Goal: Transaction & Acquisition: Purchase product/service

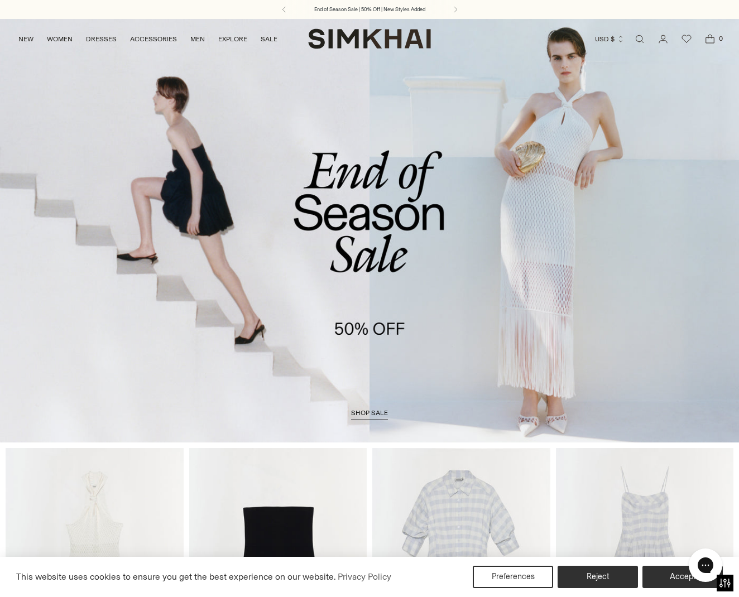
click at [367, 412] on span "shop sale" at bounding box center [369, 413] width 37 height 8
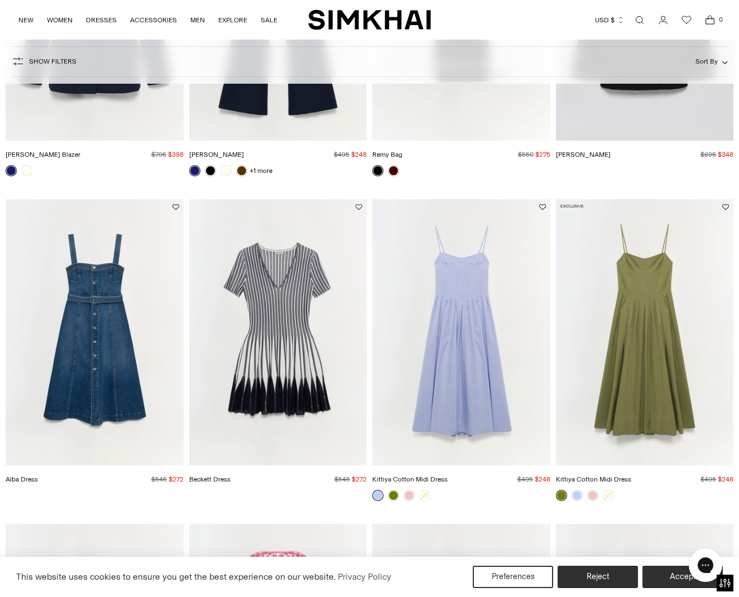
scroll to position [1575, 0]
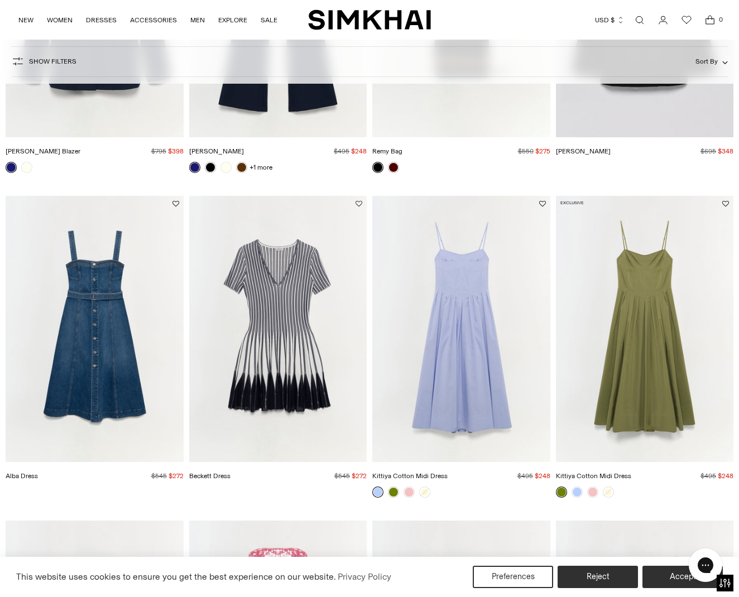
click at [360, 206] on button "Add to Wishlist" at bounding box center [358, 203] width 7 height 7
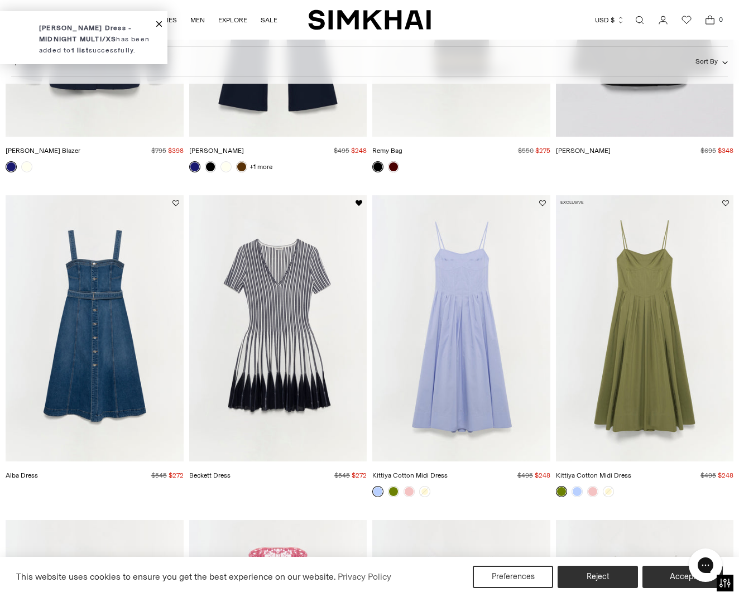
scroll to position [1575, 1]
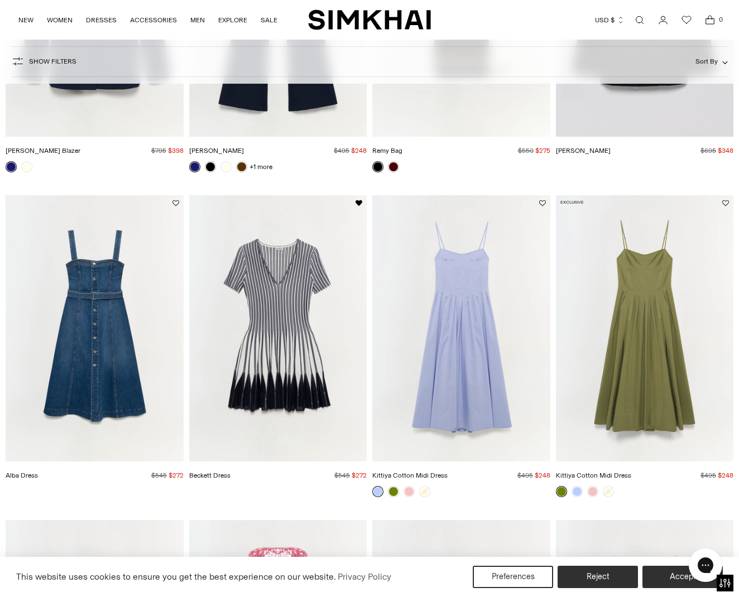
click at [0, 0] on img "Beckett Dress" at bounding box center [0, 0] width 0 height 0
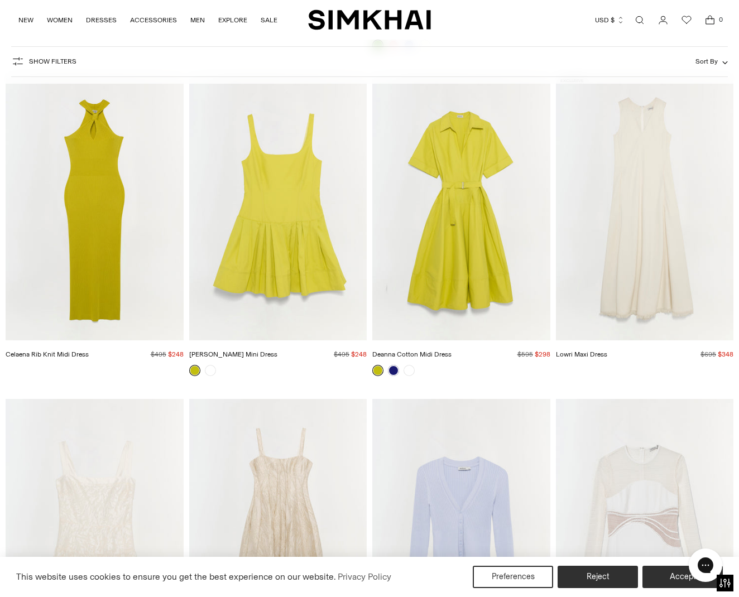
scroll to position [7566, 0]
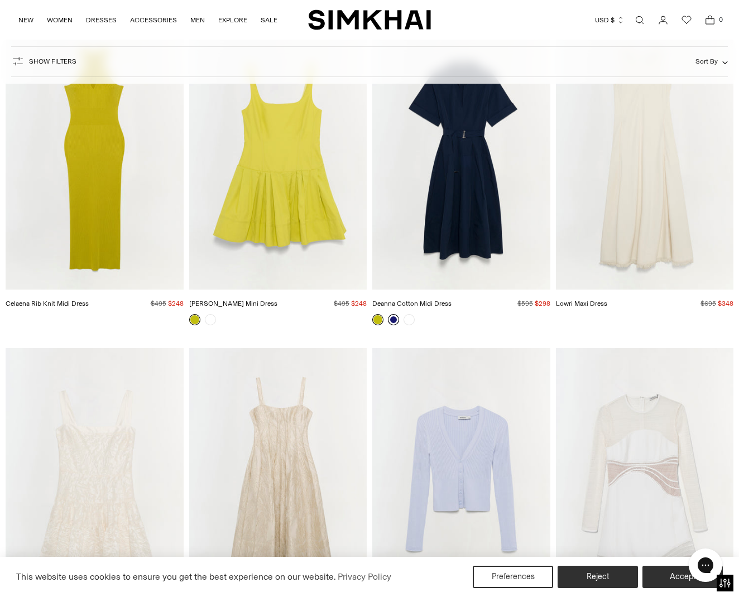
click at [393, 314] on link at bounding box center [393, 319] width 11 height 11
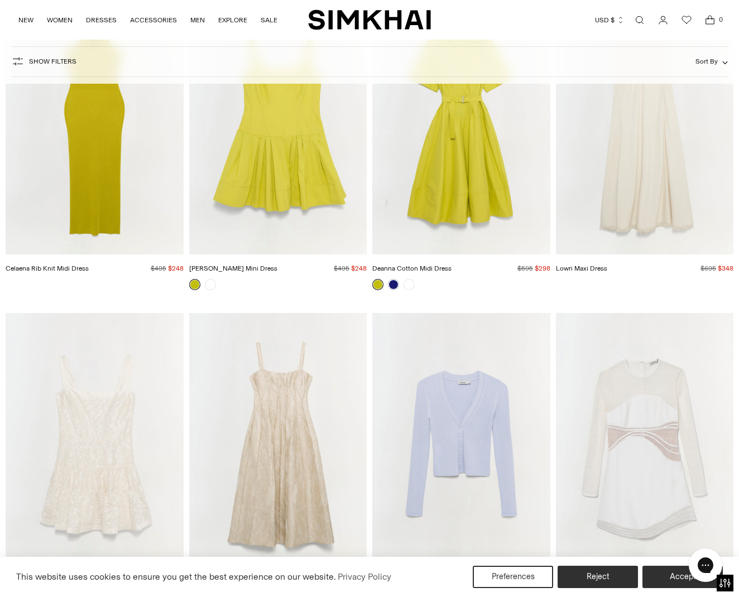
scroll to position [7604, 0]
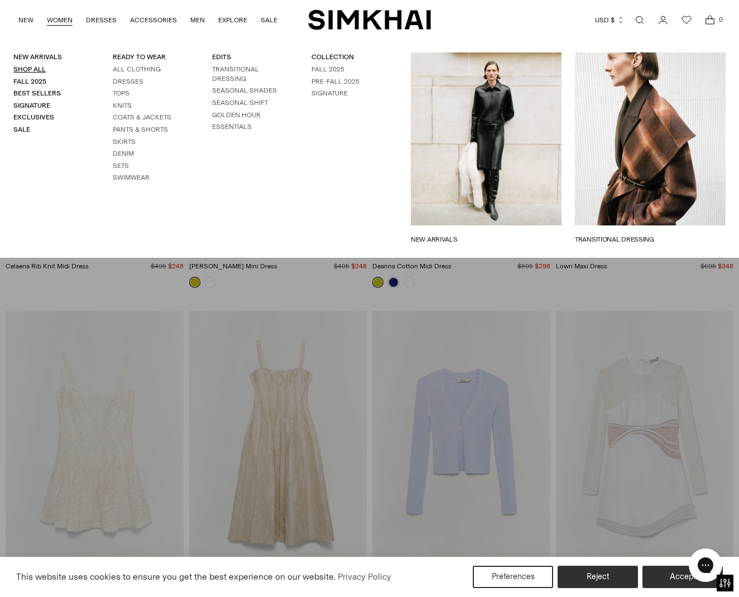
click at [39, 69] on link "Shop All" at bounding box center [29, 69] width 32 height 8
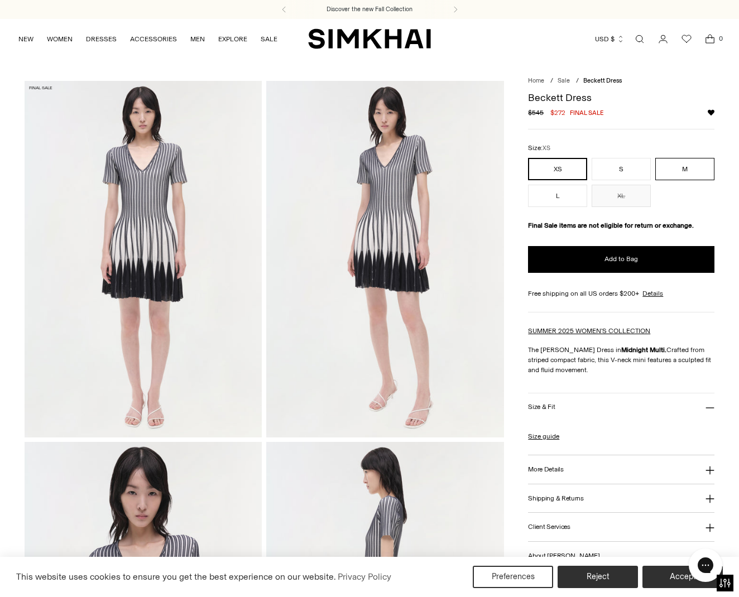
click at [677, 166] on button "M" at bounding box center [684, 169] width 59 height 22
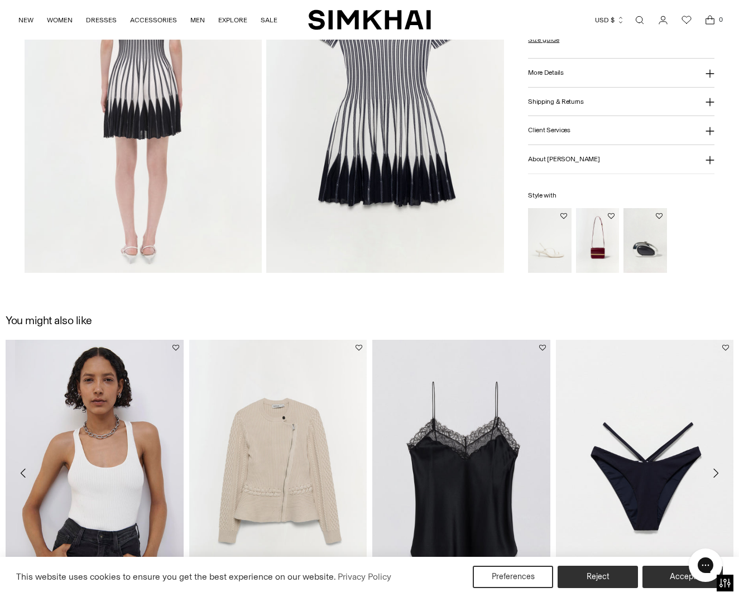
scroll to position [886, 0]
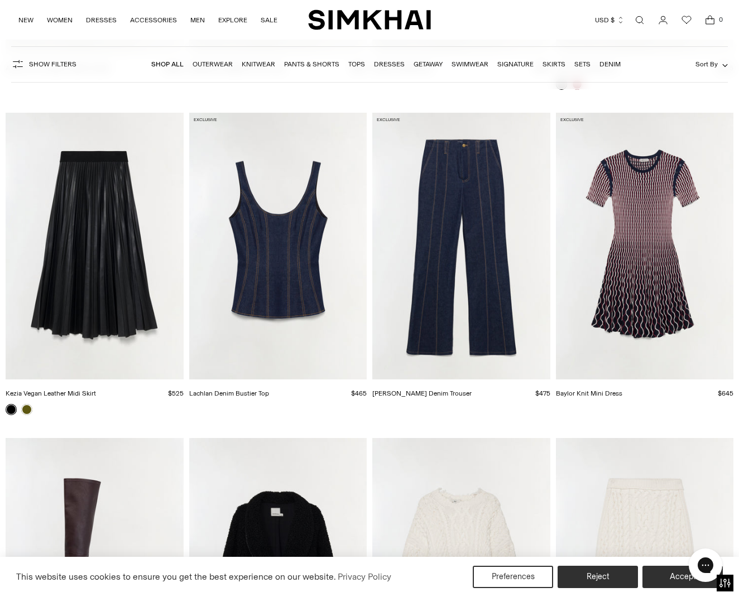
scroll to position [3951, 0]
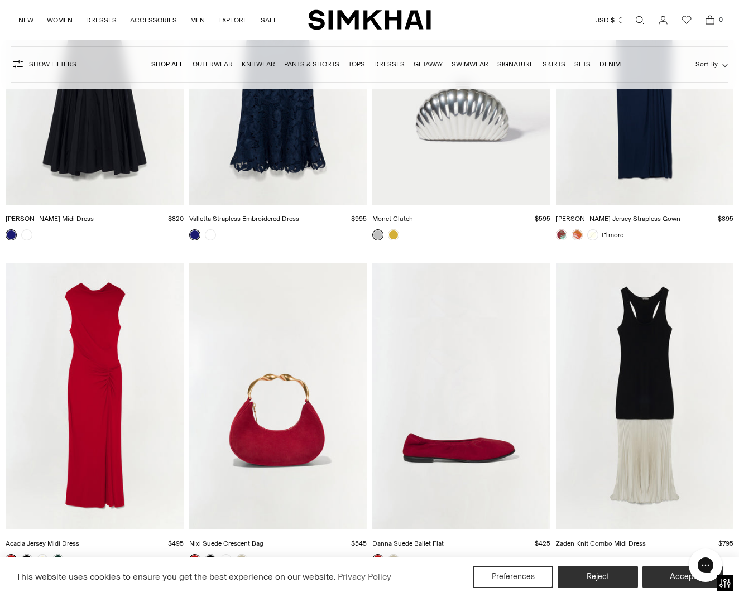
scroll to position [15860, 0]
